Goal: Information Seeking & Learning: Learn about a topic

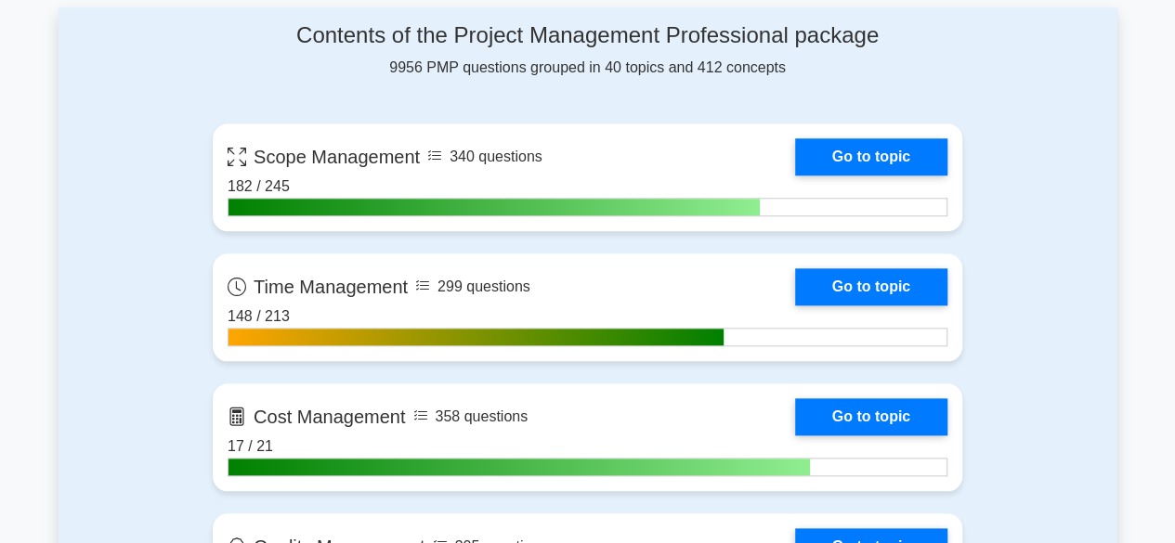
scroll to position [877, 0]
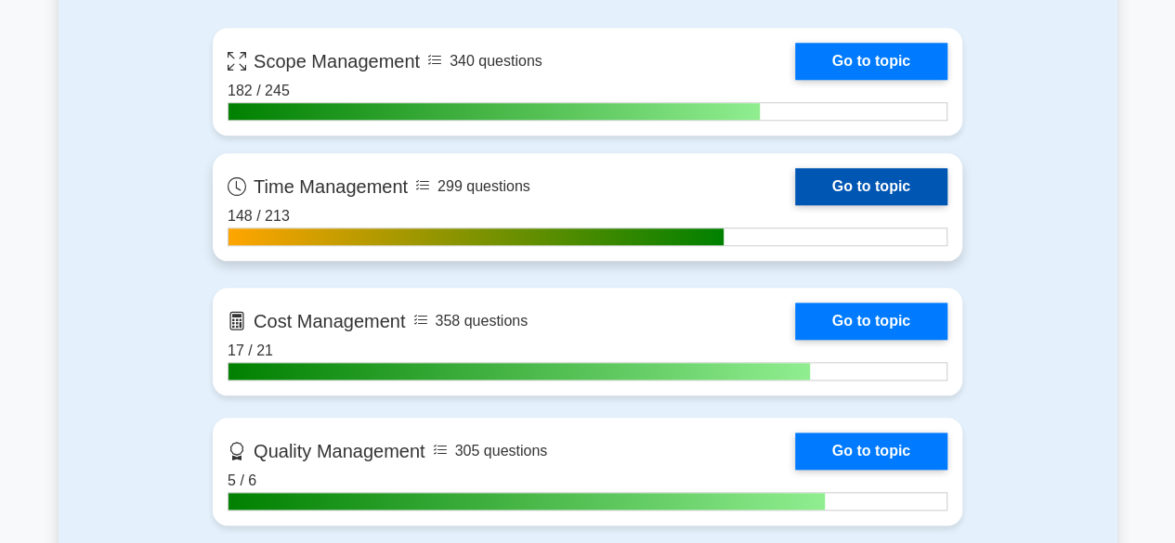
click at [870, 178] on link "Go to topic" at bounding box center [871, 186] width 152 height 37
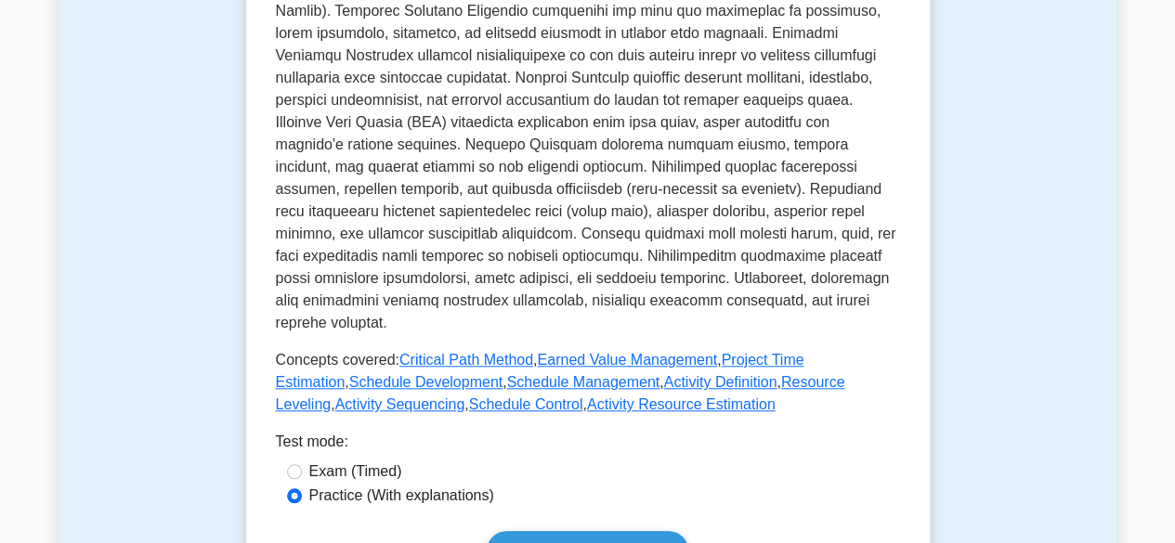
scroll to position [713, 0]
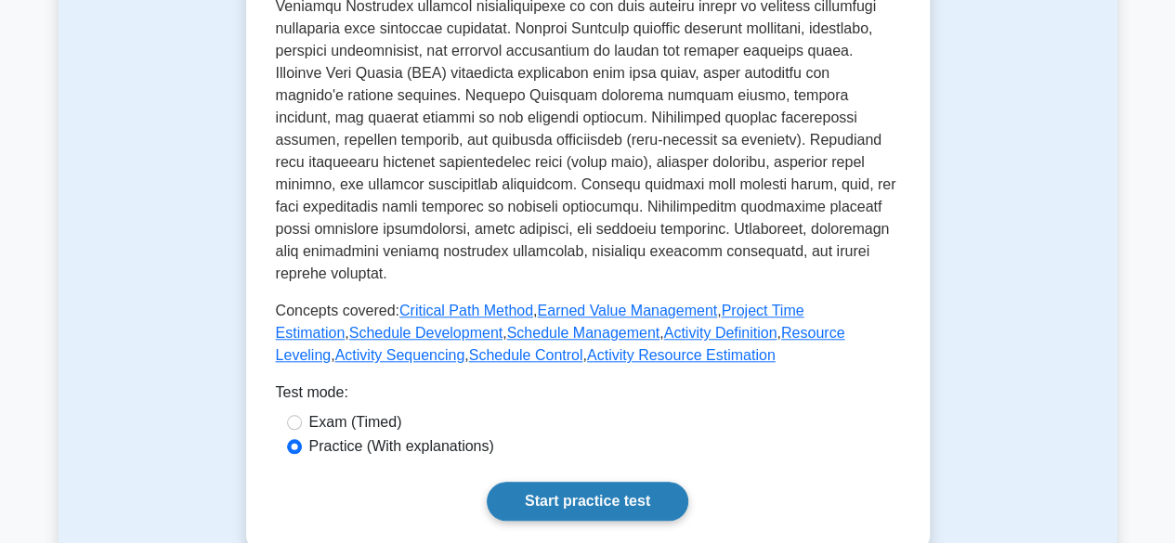
click at [604, 483] on link "Start practice test" at bounding box center [587, 501] width 201 height 39
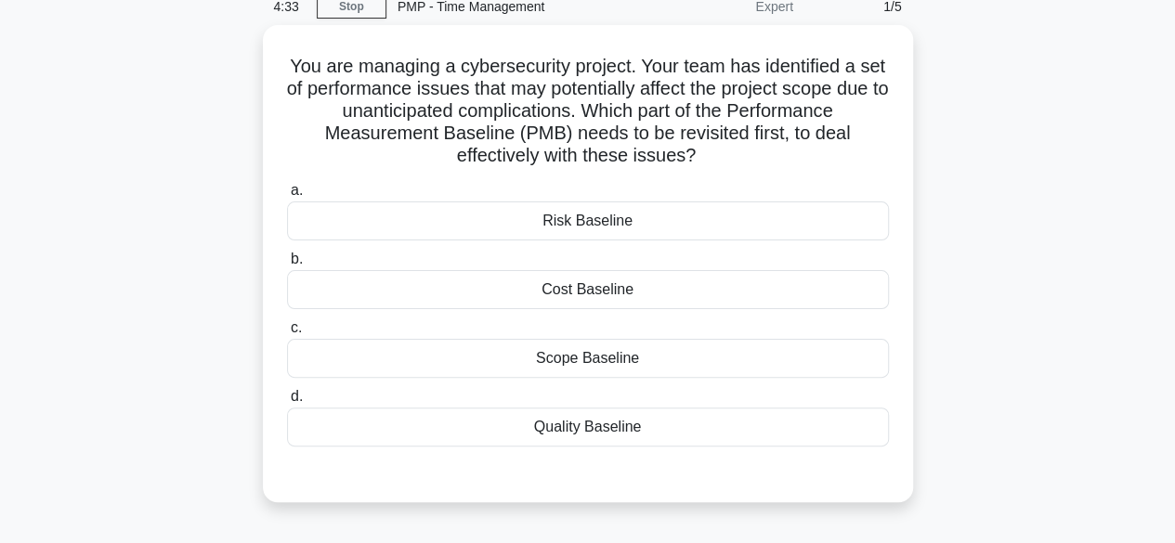
scroll to position [85, 0]
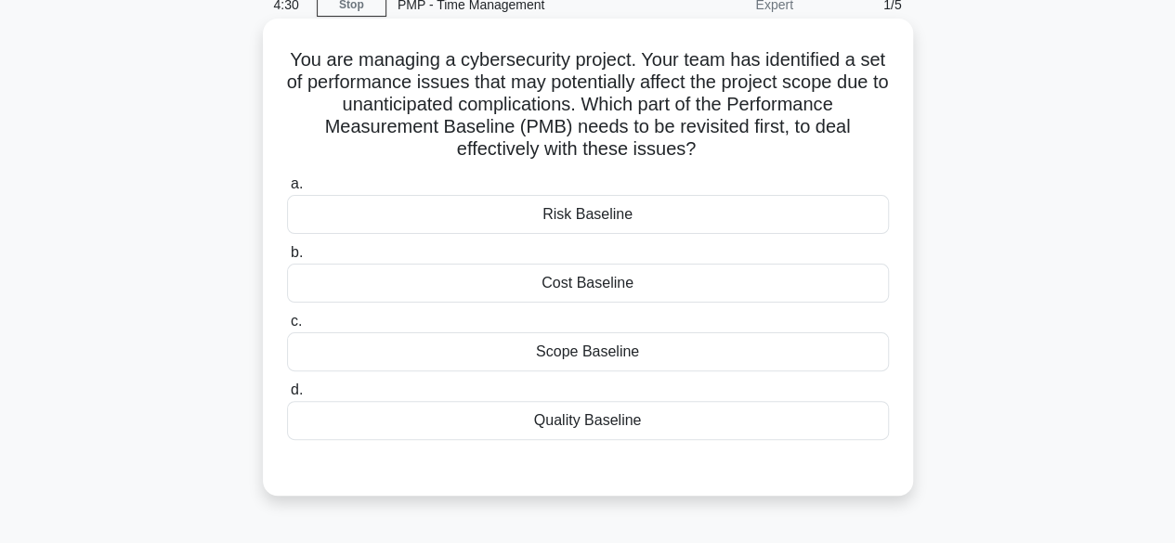
click at [652, 217] on div "Risk Baseline" at bounding box center [588, 214] width 602 height 39
click at [287, 190] on input "a. Risk Baseline" at bounding box center [287, 184] width 0 height 12
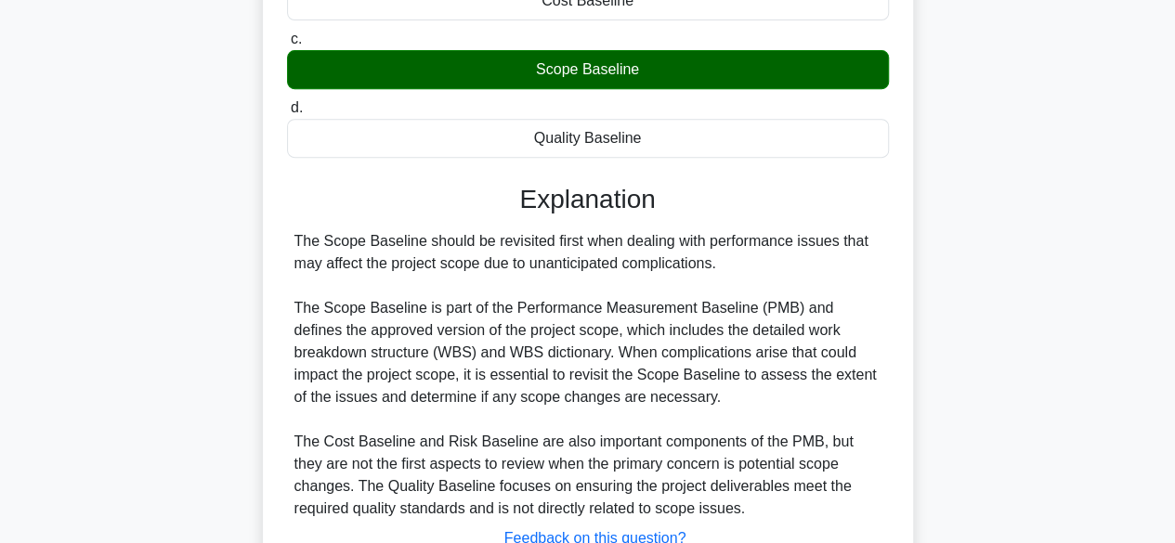
scroll to position [513, 0]
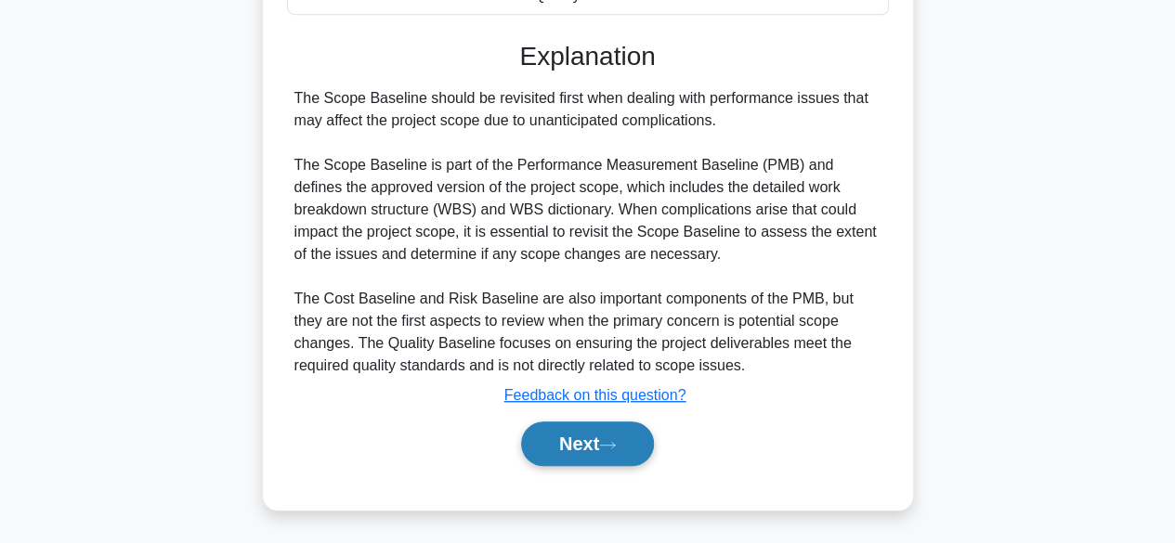
click at [629, 437] on button "Next" at bounding box center [587, 444] width 133 height 45
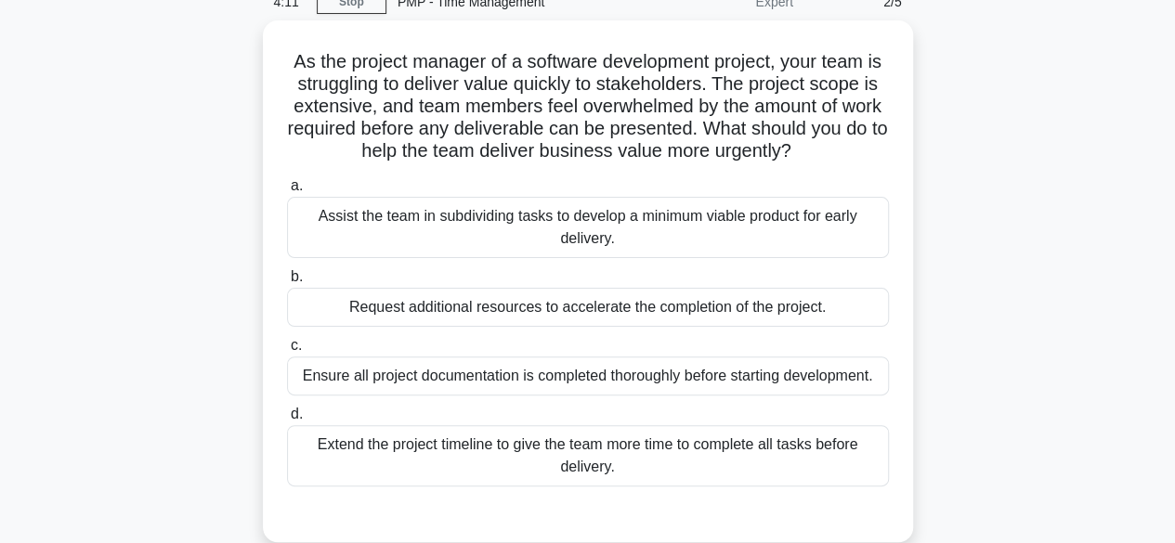
scroll to position [89, 0]
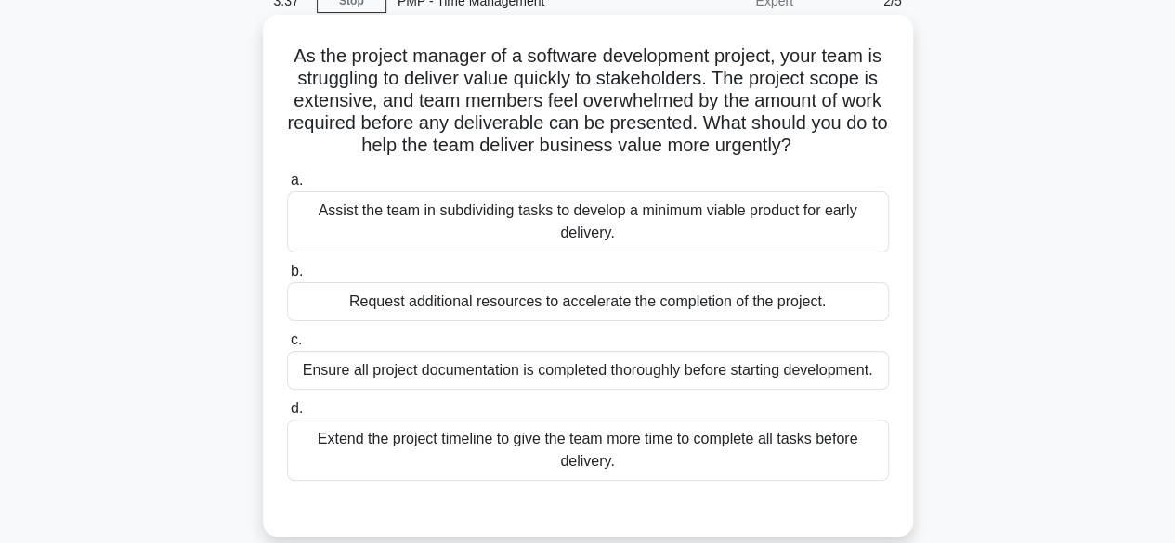
click at [795, 227] on div "Assist the team in subdividing tasks to develop a minimum viable product for ea…" at bounding box center [588, 221] width 602 height 61
click at [287, 187] on input "a. Assist the team in subdividing tasks to develop a minimum viable product for…" at bounding box center [287, 181] width 0 height 12
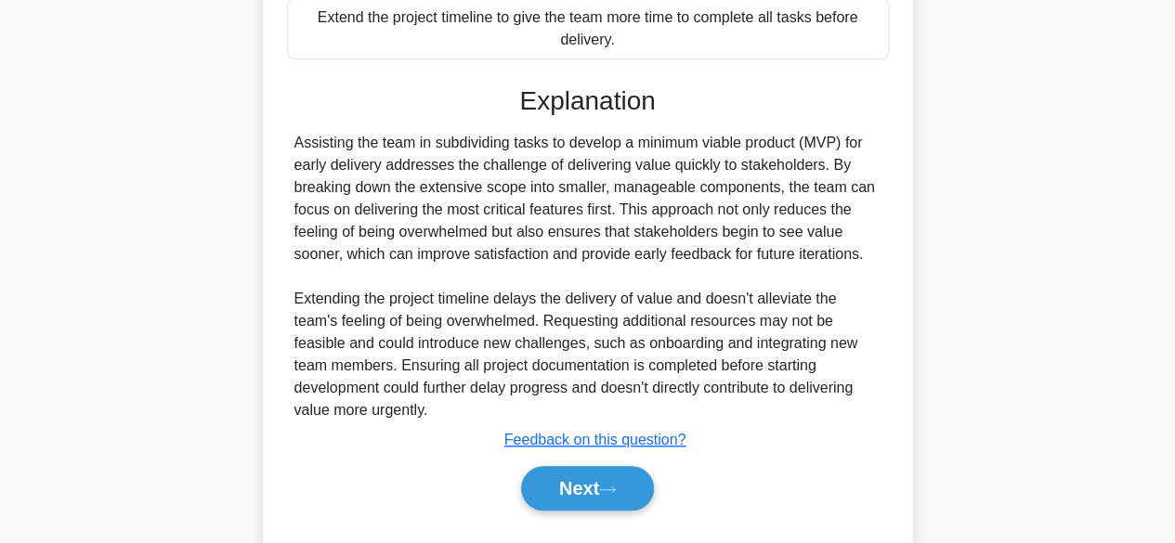
scroll to position [537, 0]
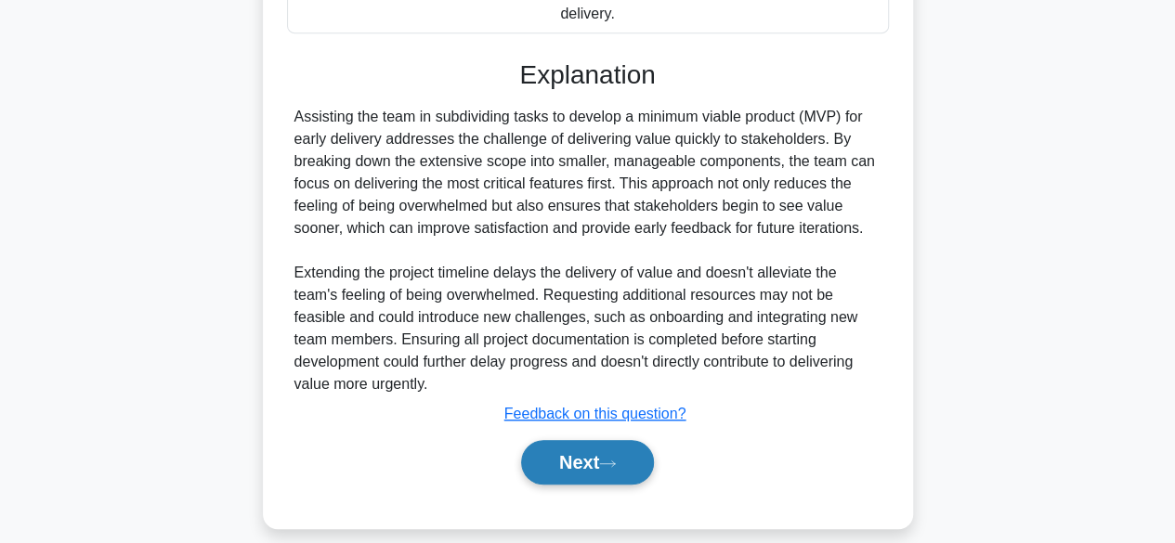
click at [565, 465] on button "Next" at bounding box center [587, 462] width 133 height 45
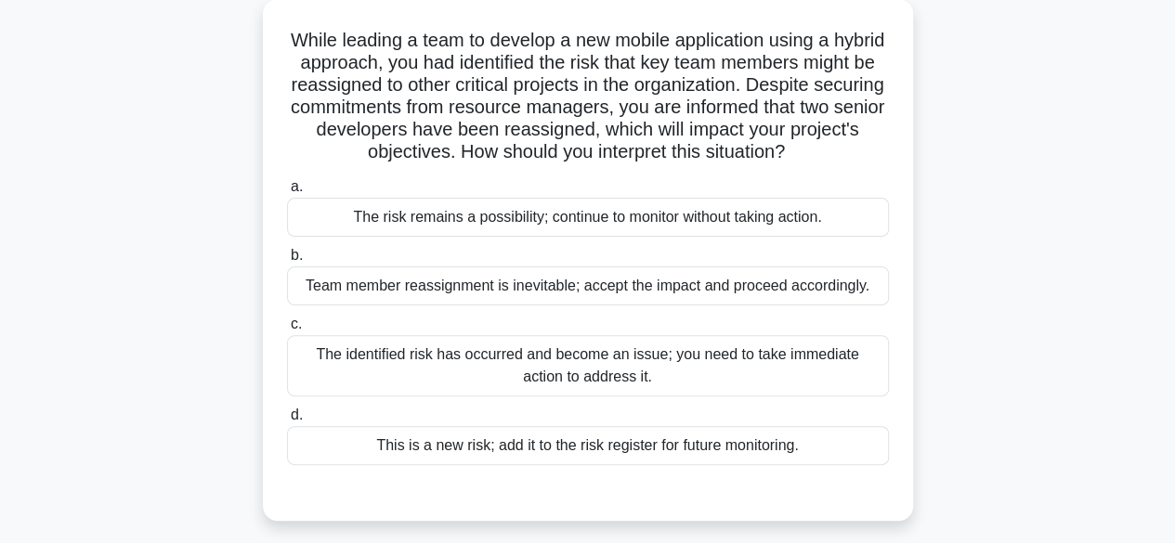
scroll to position [111, 0]
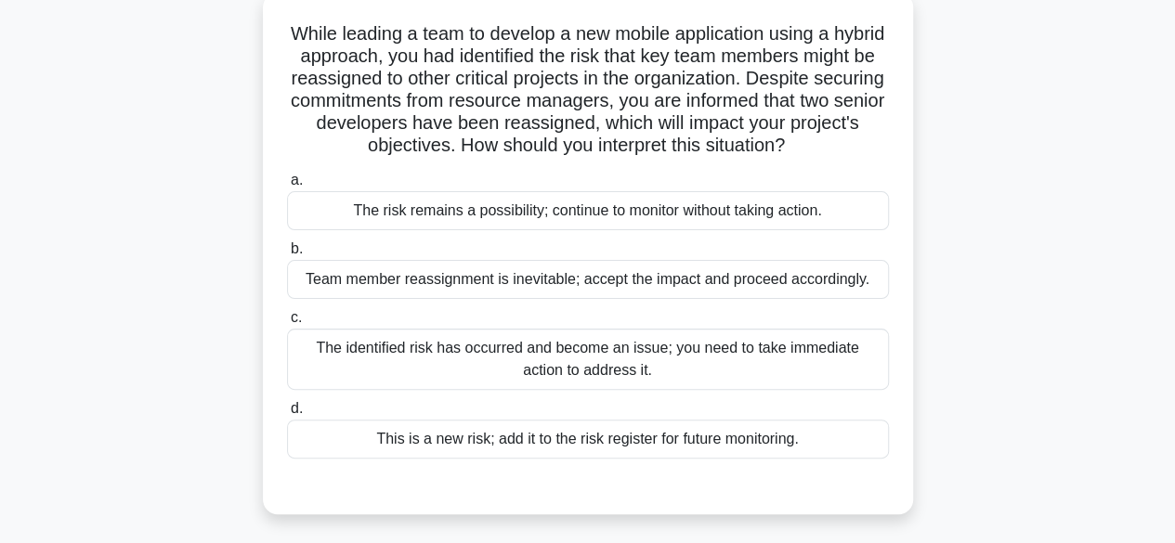
click at [759, 390] on div "The identified risk has occurred and become an issue; you need to take immediat…" at bounding box center [588, 359] width 602 height 61
click at [287, 324] on input "c. The identified risk has occurred and become an issue; you need to take immed…" at bounding box center [287, 318] width 0 height 12
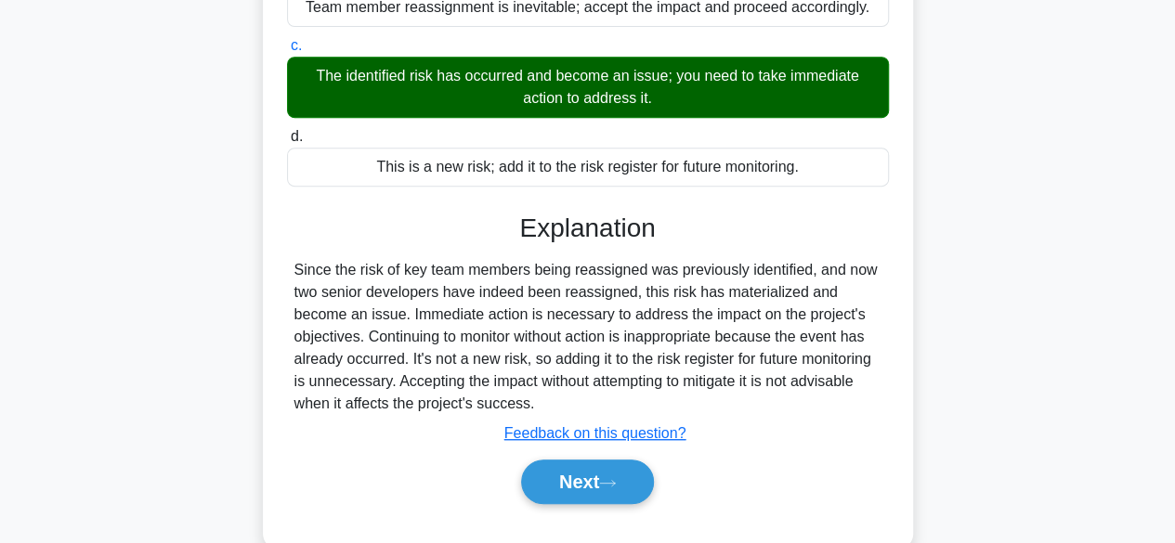
scroll to position [460, 0]
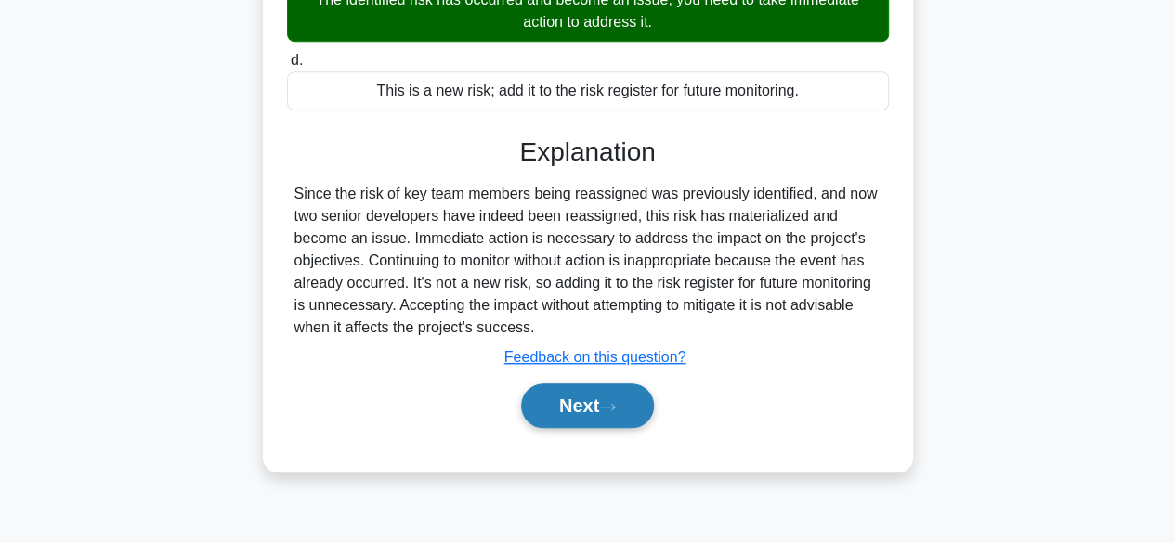
click at [599, 428] on button "Next" at bounding box center [587, 405] width 133 height 45
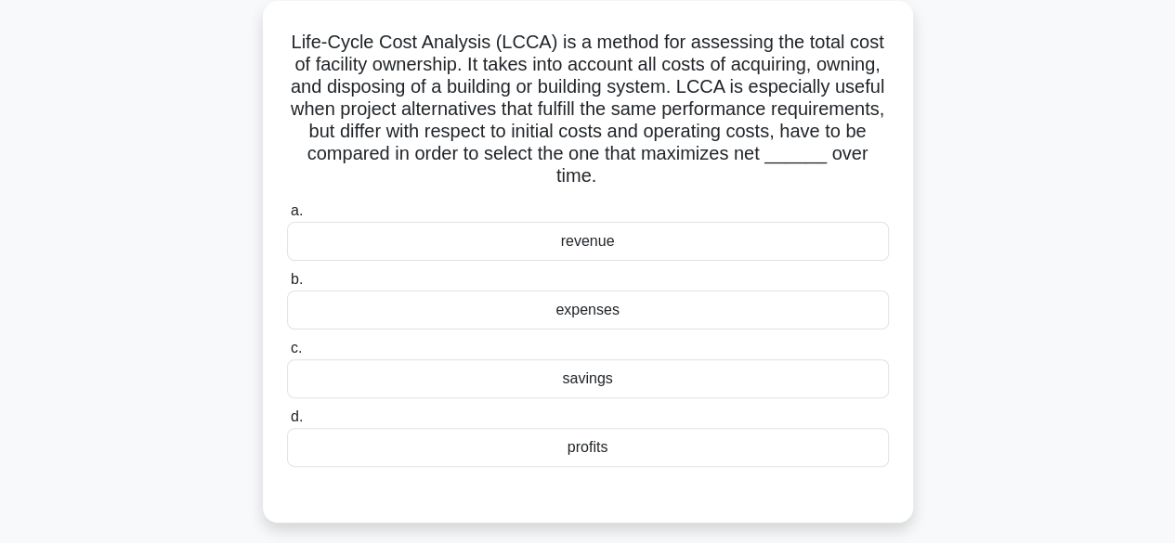
scroll to position [106, 0]
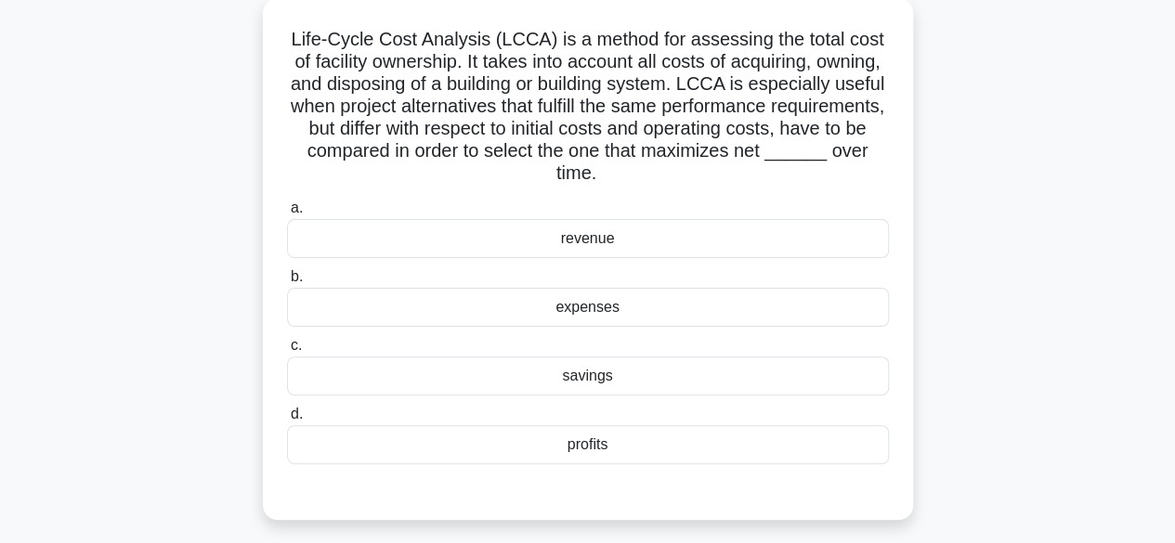
click at [591, 438] on div "profits" at bounding box center [588, 444] width 602 height 39
click at [287, 421] on input "d. profits" at bounding box center [287, 415] width 0 height 12
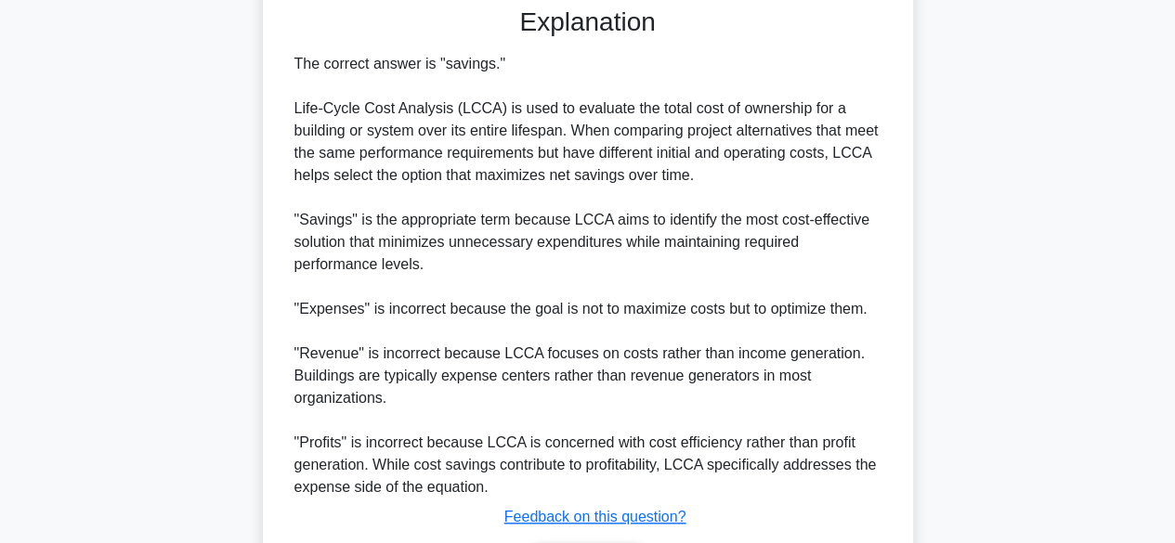
scroll to position [713, 0]
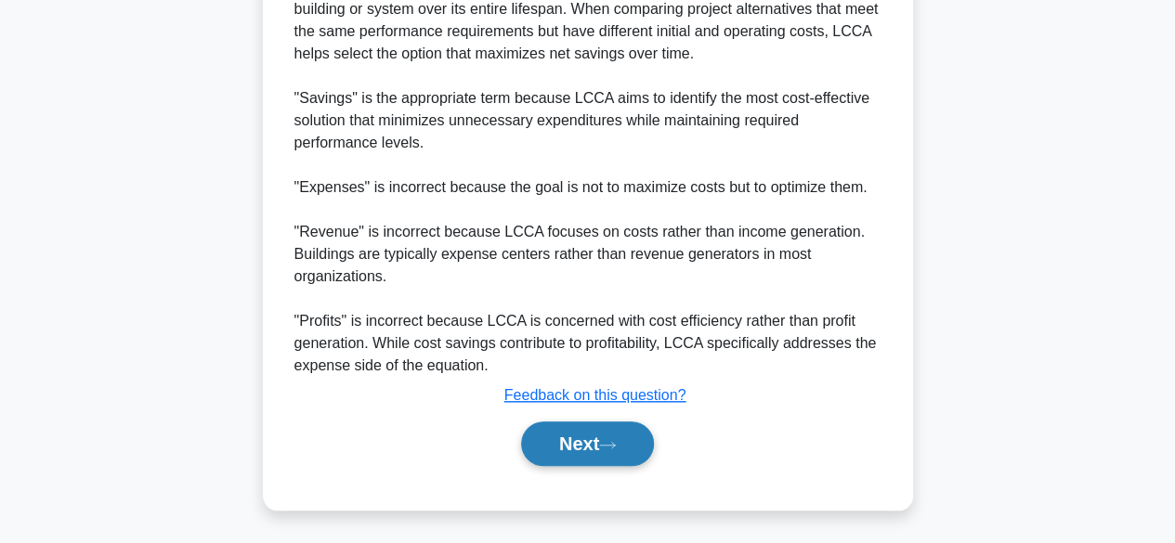
click at [615, 449] on button "Next" at bounding box center [587, 444] width 133 height 45
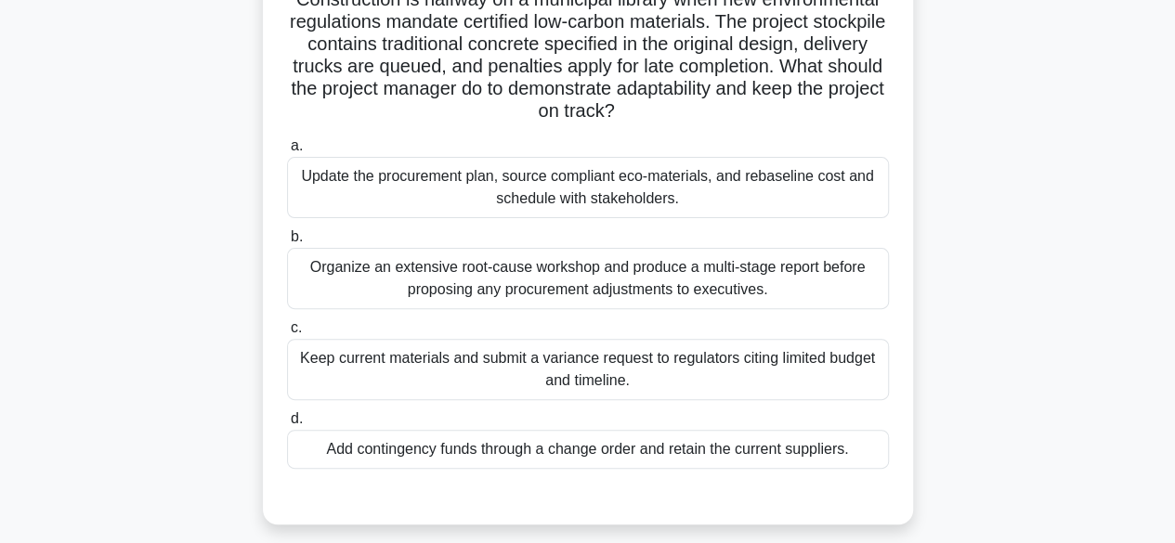
scroll to position [148, 0]
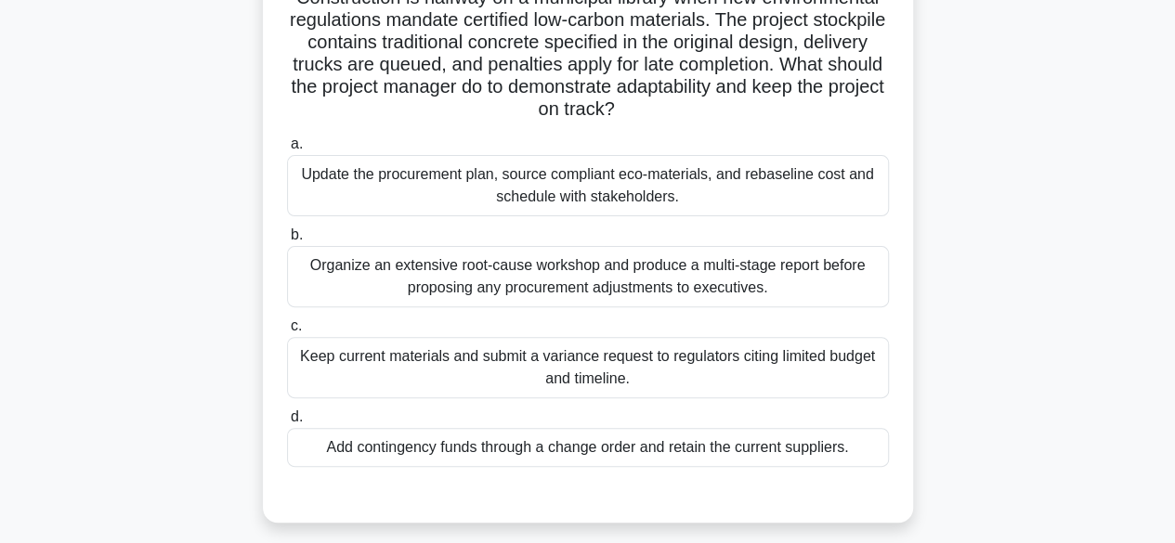
click at [773, 198] on div "Update the procurement plan, source compliant eco-materials, and rebaseline cos…" at bounding box center [588, 185] width 602 height 61
click at [287, 150] on input "a. Update the procurement plan, source compliant eco-materials, and rebaseline …" at bounding box center [287, 144] width 0 height 12
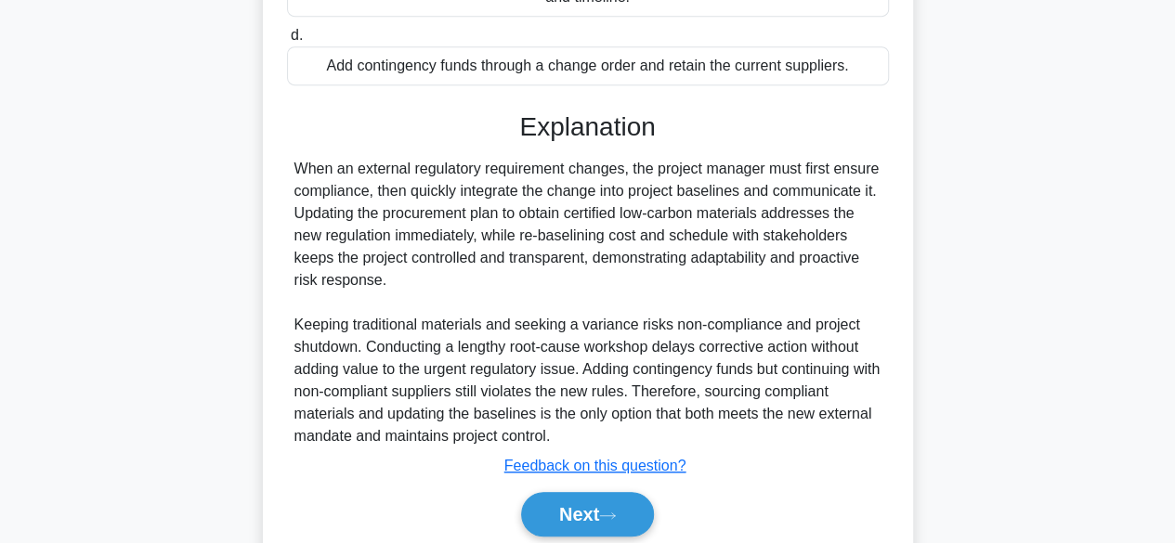
scroll to position [539, 0]
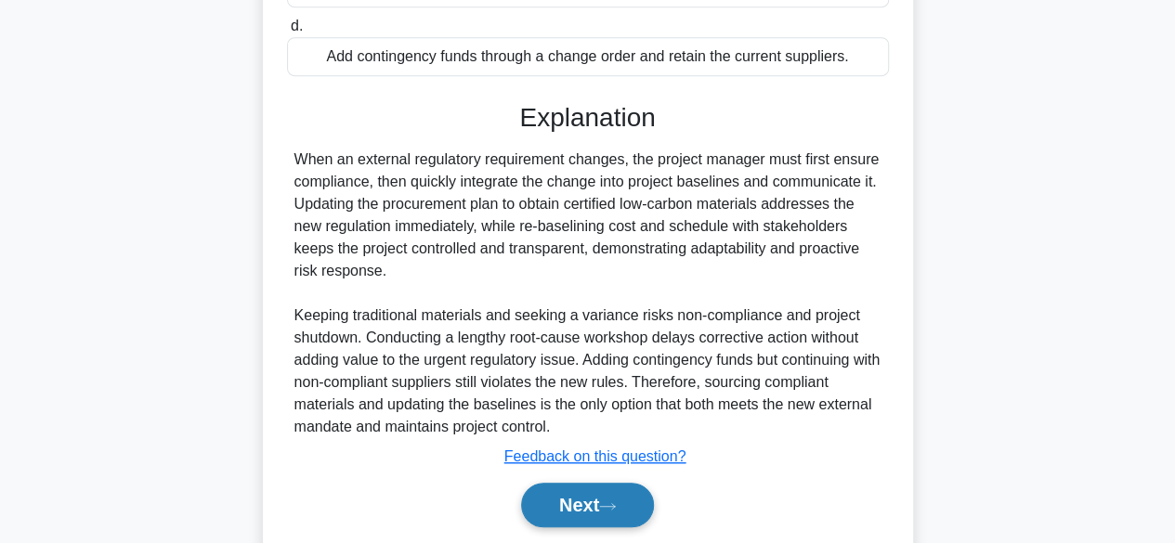
click at [596, 500] on button "Next" at bounding box center [587, 505] width 133 height 45
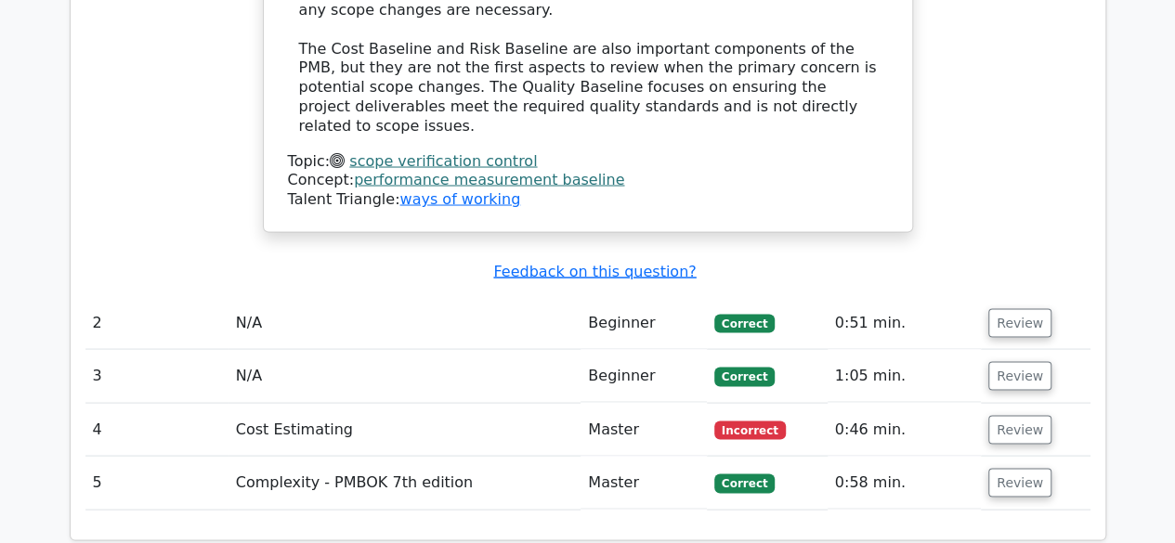
scroll to position [1632, 0]
